Goal: Check status: Check status

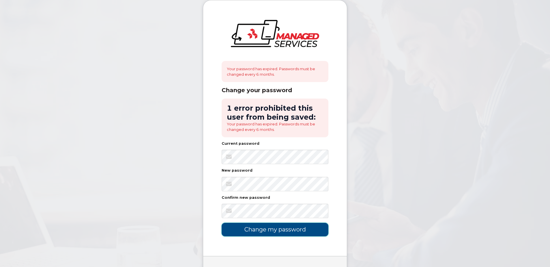
click at [271, 230] on input "Change my password" at bounding box center [275, 229] width 107 height 14
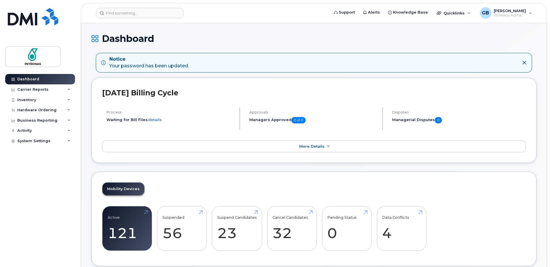
click at [38, 100] on div "Inventory" at bounding box center [40, 100] width 70 height 10
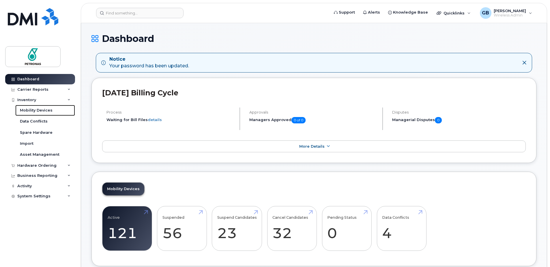
click at [39, 111] on div "Mobility Devices" at bounding box center [36, 110] width 33 height 5
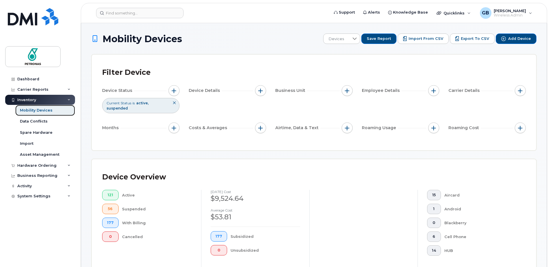
click at [41, 110] on div "Mobility Devices" at bounding box center [36, 110] width 33 height 5
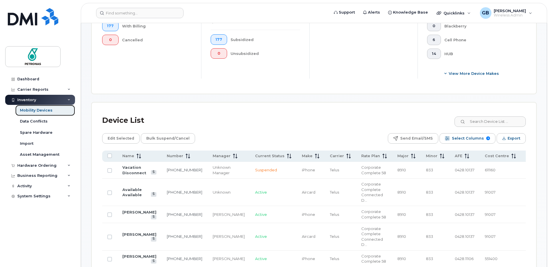
scroll to position [202, 0]
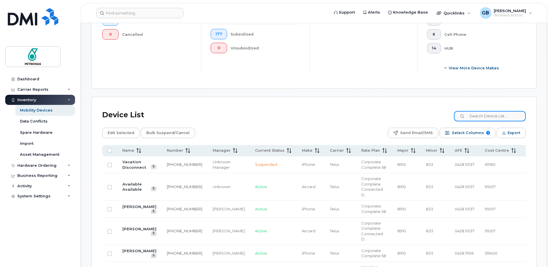
click at [477, 119] on input at bounding box center [490, 116] width 72 height 10
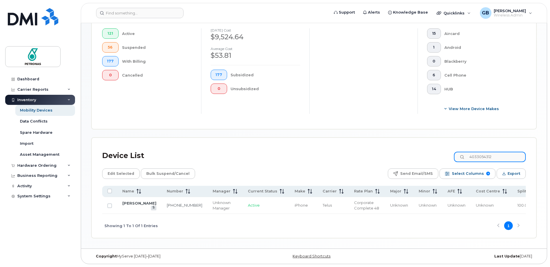
scroll to position [161, 0]
click at [502, 157] on input "4033054312" at bounding box center [490, 156] width 72 height 10
drag, startPoint x: 502, startPoint y: 157, endPoint x: 473, endPoint y: 155, distance: 28.4
click at [473, 155] on input "4033054312" at bounding box center [490, 156] width 72 height 10
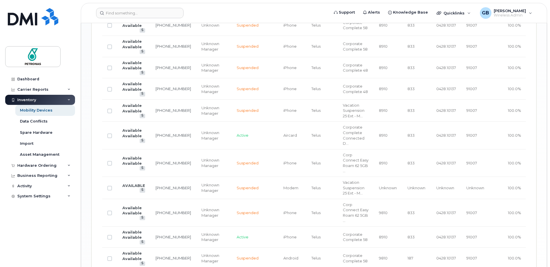
scroll to position [683, 0]
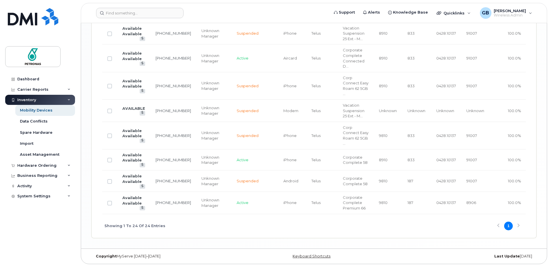
type input "available"
